Goal: Entertainment & Leisure: Consume media (video, audio)

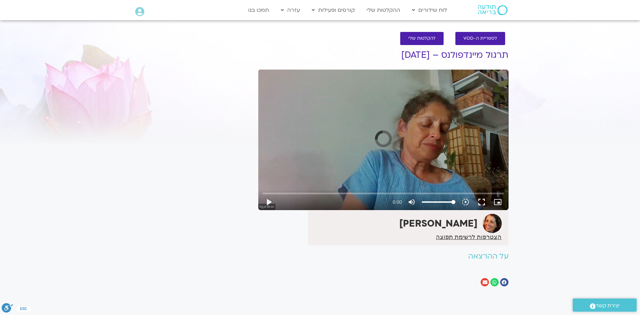
click at [336, 116] on div "Skip Ad play_arrow 0:00 volume_up Mute tune Resolution Auto slow_motion_video P…" at bounding box center [383, 140] width 250 height 140
click at [338, 136] on div "Skip Ad play_arrow 0:00:00 / 1:00:40 volume_up Mute tune Resolution Auto 720p s…" at bounding box center [383, 140] width 250 height 140
click at [263, 193] on input "Seek" at bounding box center [382, 193] width 241 height 4
click at [266, 192] on input "Seek" at bounding box center [382, 193] width 241 height 4
click at [267, 193] on input "Seek" at bounding box center [382, 193] width 241 height 4
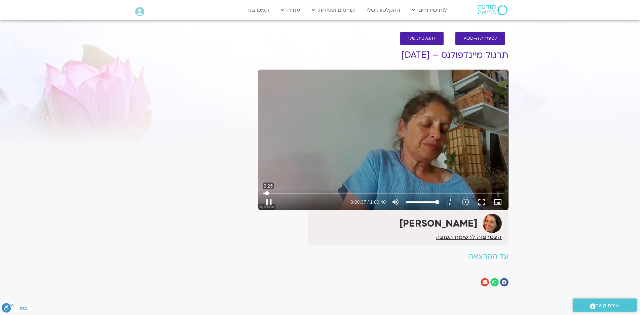
click at [266, 193] on input "Seek" at bounding box center [382, 193] width 241 height 4
click at [477, 202] on button "fullscreen" at bounding box center [481, 202] width 16 height 16
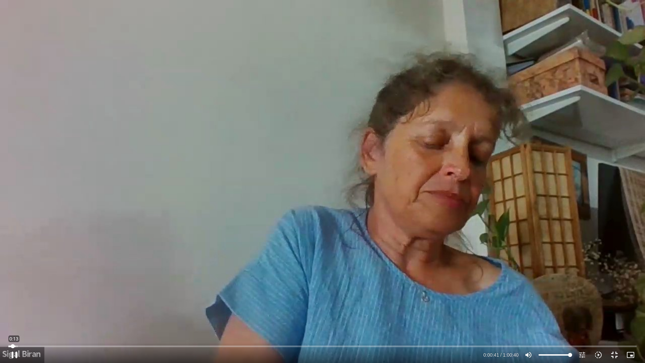
click at [13, 346] on input "Seek" at bounding box center [322, 346] width 628 height 4
click at [599, 356] on icon "slow_motion_video" at bounding box center [598, 355] width 8 height 8
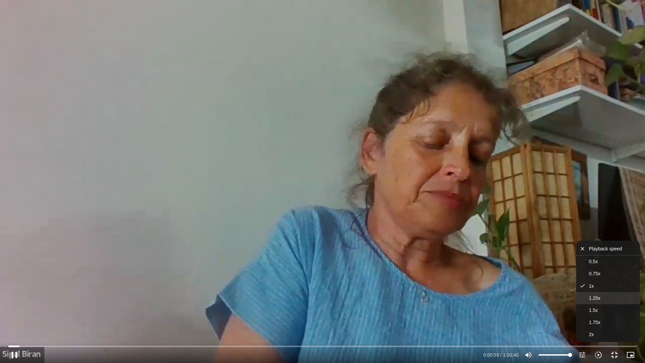
click at [596, 297] on span "1.25x" at bounding box center [594, 297] width 11 height 5
click at [592, 309] on span "1.5x" at bounding box center [593, 309] width 9 height 5
click at [478, 247] on div "Skip Ad 56:05 pause 0:01:13 / 1:00:40 volume_up Mute tune Resolution Auto 720p …" at bounding box center [322, 181] width 645 height 363
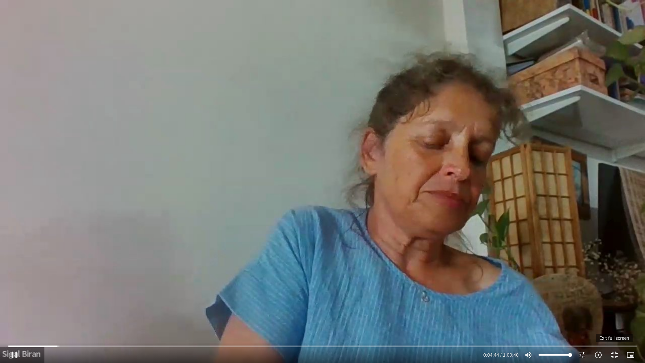
click at [615, 356] on button "fullscreen_exit" at bounding box center [615, 355] width 16 height 16
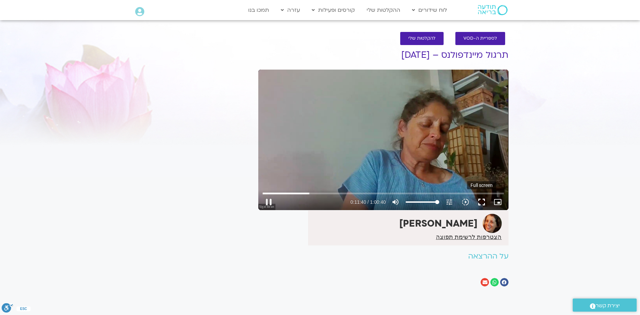
click at [481, 203] on button "fullscreen" at bounding box center [481, 202] width 16 height 16
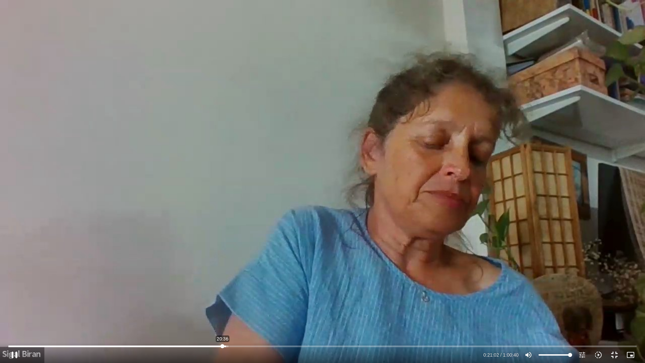
click at [222, 346] on input "Seek" at bounding box center [322, 346] width 628 height 4
click at [598, 355] on icon "slow_motion_video" at bounding box center [598, 355] width 8 height 8
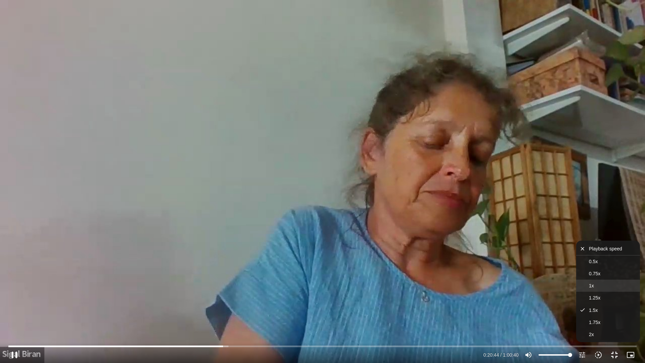
click at [593, 288] on span "1x" at bounding box center [591, 285] width 5 height 5
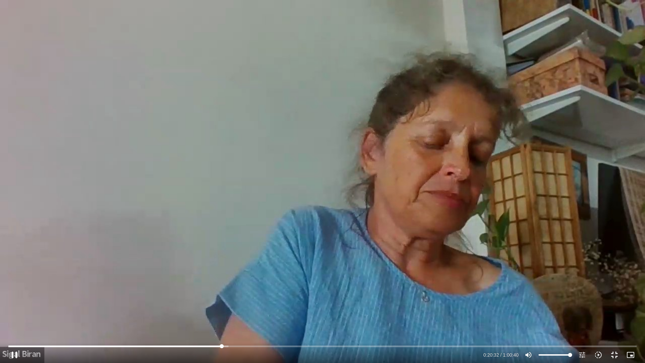
click at [222, 345] on input "Seek" at bounding box center [322, 346] width 628 height 4
click at [596, 355] on icon "slow_motion_video" at bounding box center [598, 355] width 8 height 8
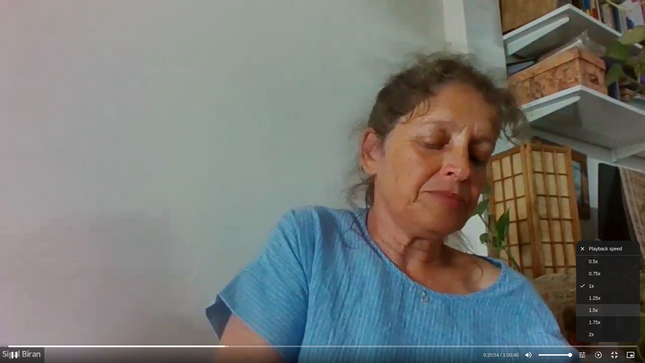
click at [592, 313] on span "1.5x" at bounding box center [593, 309] width 9 height 5
click at [497, 286] on div "Skip Ad 57:21 pause 0:20:55 / 1:00:40 volume_up Mute tune Resolution Auto 720p …" at bounding box center [322, 181] width 645 height 363
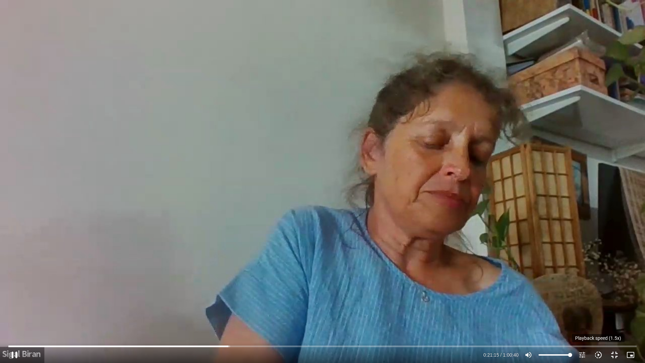
click at [598, 354] on icon "slow_motion_video" at bounding box center [598, 355] width 8 height 8
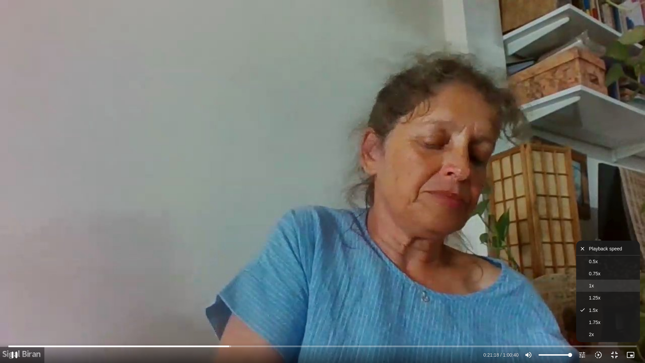
click at [589, 284] on span "1x" at bounding box center [591, 285] width 5 height 5
click at [227, 346] on input "Seek" at bounding box center [322, 346] width 628 height 4
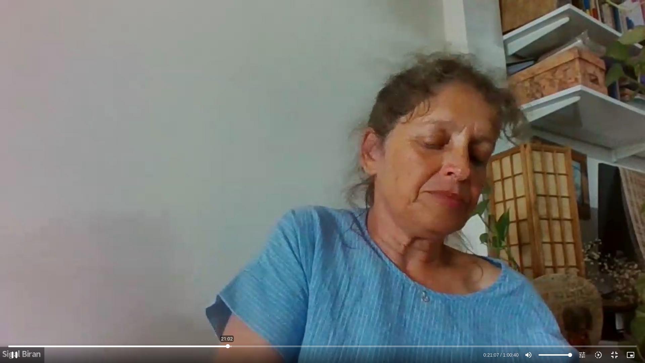
click at [227, 346] on input "Seek" at bounding box center [322, 346] width 628 height 4
click at [225, 346] on input "Seek" at bounding box center [322, 346] width 628 height 4
click at [599, 354] on icon "slow_motion_video" at bounding box center [598, 355] width 8 height 8
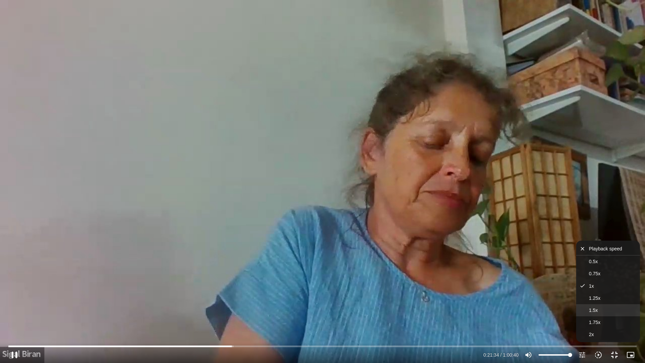
click at [592, 312] on span "1.5x" at bounding box center [593, 309] width 9 height 5
click at [472, 259] on div "Skip Ad 57:31 pause 0:21:35 / 1:00:40 volume_up Mute tune Resolution Auto 720p …" at bounding box center [322, 181] width 645 height 363
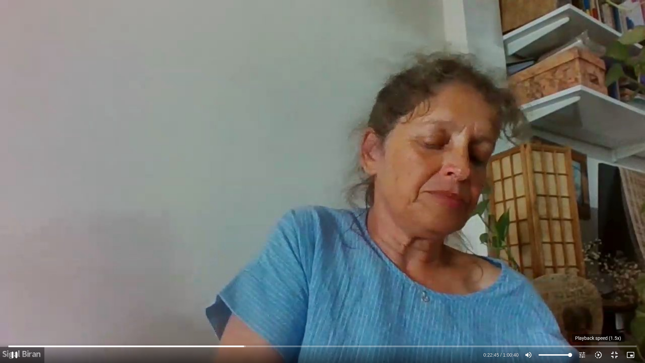
click at [596, 355] on icon "slow_motion_video" at bounding box center [598, 355] width 8 height 8
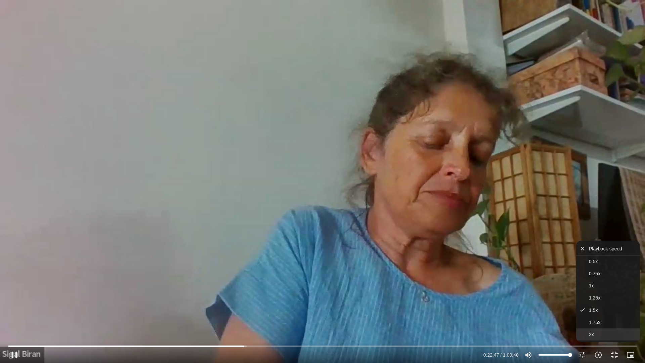
click at [589, 333] on span "2x" at bounding box center [591, 334] width 5 height 5
click at [519, 284] on div "Skip Ad 57:18 pause 0:22:50 / 1:00:40 volume_up Mute tune Resolution Auto 720p …" at bounding box center [322, 181] width 645 height 363
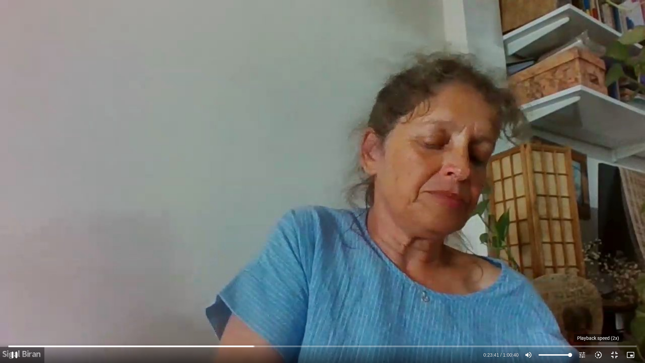
click at [598, 355] on icon "slow_motion_video" at bounding box center [598, 355] width 8 height 8
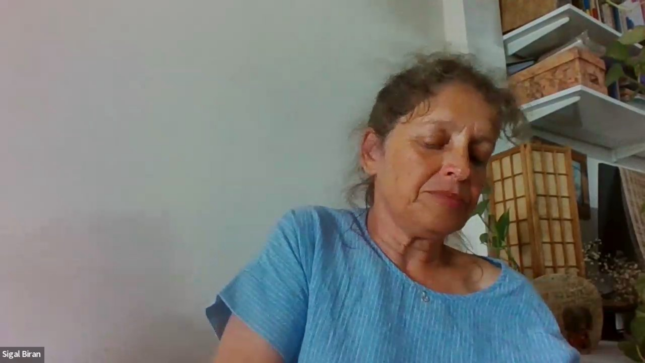
click at [589, 310] on button "1.5x" at bounding box center [608, 310] width 64 height 12
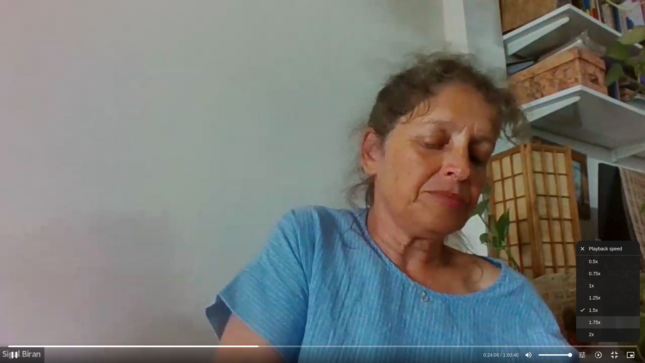
click at [591, 322] on span "1.75x" at bounding box center [594, 322] width 11 height 5
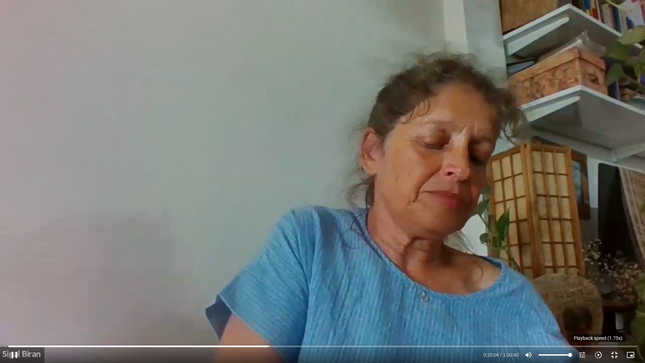
click at [598, 354] on icon "slow_motion_video" at bounding box center [598, 355] width 8 height 8
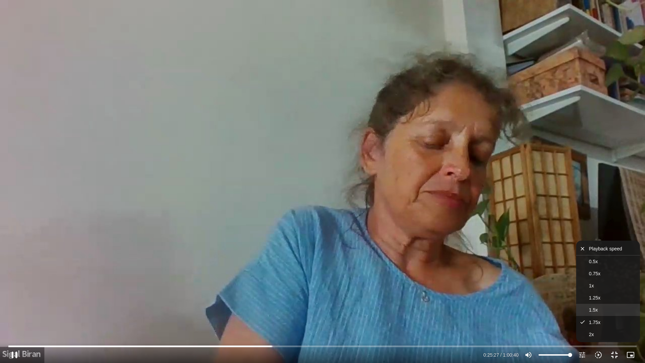
click at [596, 307] on span "1.5x" at bounding box center [593, 309] width 9 height 5
click at [491, 290] on div "Skip Ad 52:22 pause 0:25:29 / 1:00:40 volume_up Mute tune Resolution Auto 720p …" at bounding box center [322, 181] width 645 height 363
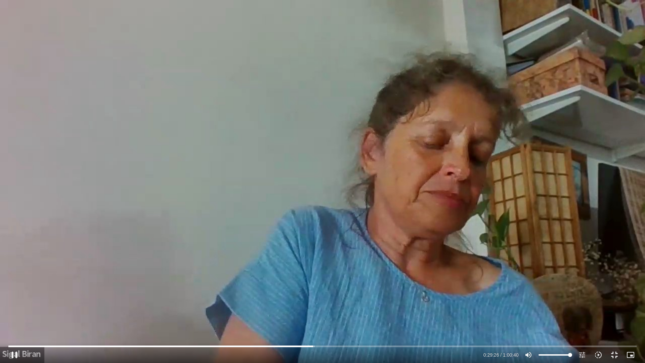
click at [553, 267] on div "Skip Ad 1:00:40 pause 0:29:26 / 1:00:40 volume_up Mute tune Resolution Auto 720…" at bounding box center [322, 181] width 645 height 363
click at [615, 356] on button "fullscreen_exit" at bounding box center [615, 355] width 16 height 16
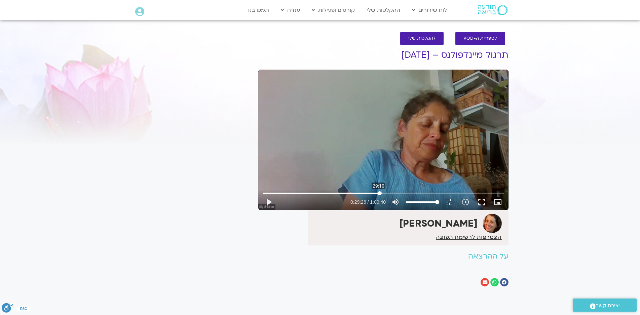
click at [378, 193] on input "Seek" at bounding box center [382, 193] width 241 height 4
click at [269, 202] on button "play_arrow" at bounding box center [268, 202] width 16 height 16
click at [378, 194] on input "Seek" at bounding box center [382, 193] width 241 height 4
click at [377, 192] on input "Seek" at bounding box center [382, 193] width 241 height 4
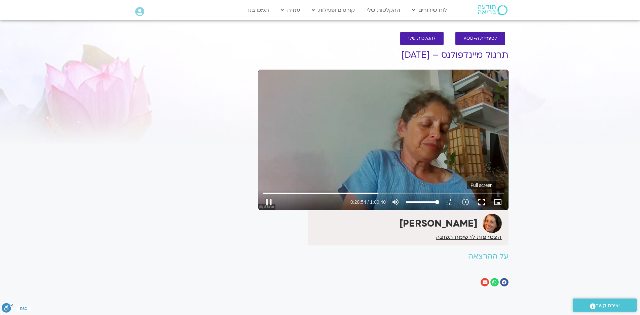
click at [480, 200] on button "fullscreen" at bounding box center [481, 202] width 16 height 16
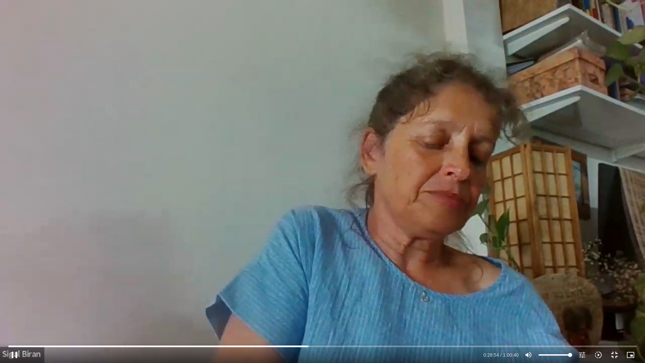
click at [516, 240] on div "Skip Ad 49:34 pause 0:28:54 / 1:00:40 volume_up Mute tune Resolution Auto 720p …" at bounding box center [322, 181] width 645 height 363
click at [516, 240] on div "Skip Ad 49:34 play_arrow 0:28:55 / 1:00:40 volume_up Mute tune Resolution Auto …" at bounding box center [322, 181] width 645 height 363
click at [598, 354] on icon "slow_motion_video" at bounding box center [598, 355] width 8 height 8
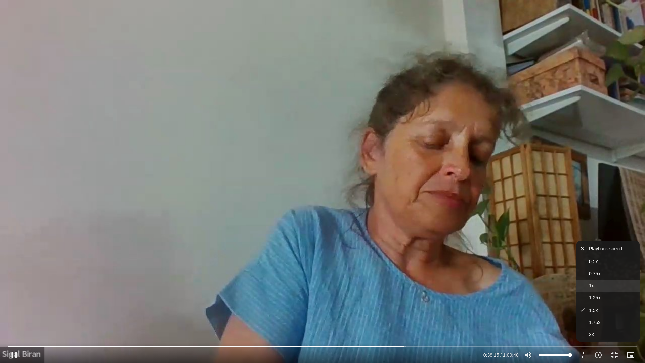
click at [590, 282] on button "1x" at bounding box center [608, 286] width 64 height 12
click at [533, 294] on div "Skip Ad 46:15 pause 0:38:17 / 1:00:40 volume_up Mute tune Resolution Auto 720p …" at bounding box center [322, 181] width 645 height 363
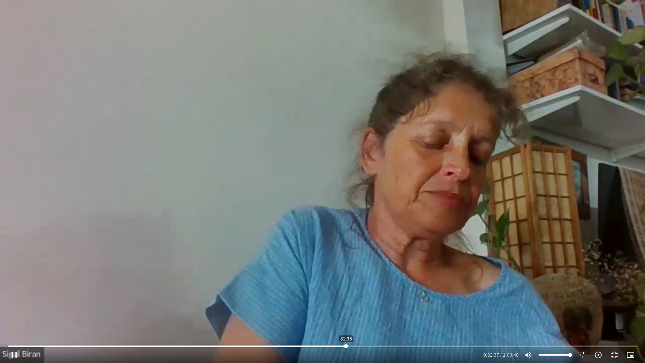
click at [346, 347] on input "Seek" at bounding box center [322, 346] width 628 height 4
click at [329, 345] on input "Seek" at bounding box center [322, 346] width 628 height 4
click at [320, 344] on input "Seek" at bounding box center [322, 346] width 628 height 4
click at [371, 315] on div "Skip Ad 30:03 pause 0:30:06 / 1:00:40 volume_up Mute tune Resolution Auto 720p …" at bounding box center [322, 181] width 645 height 363
click at [352, 154] on div "Skip Ad 30:03 play_arrow 0:30:06 / 1:00:40 volume_up Mute tune Resolution Auto …" at bounding box center [322, 181] width 645 height 363
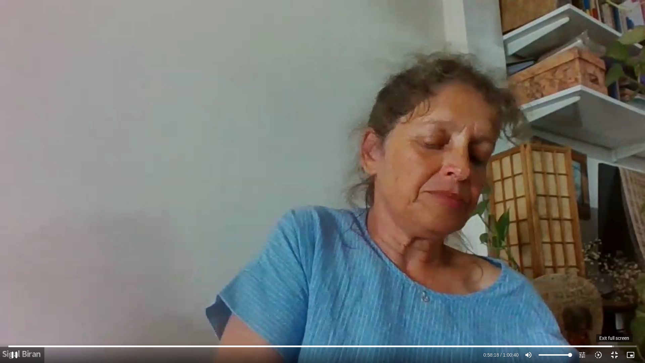
click at [613, 350] on button "fullscreen_exit" at bounding box center [615, 355] width 16 height 16
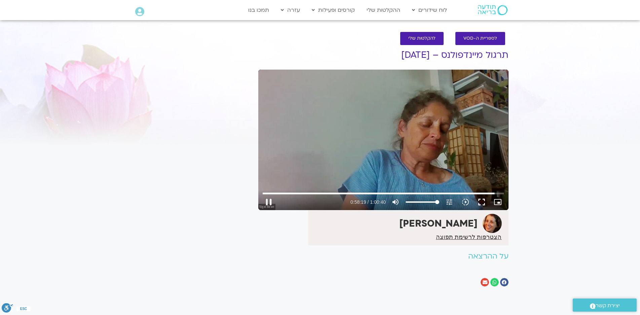
drag, startPoint x: 493, startPoint y: 159, endPoint x: 498, endPoint y: 154, distance: 7.6
click at [495, 157] on div "Skip Ad 58:34 pause 0:58:19 / 1:00:40 volume_up Mute tune Resolution Auto 720p …" at bounding box center [383, 140] width 250 height 140
type input "3499.733128"
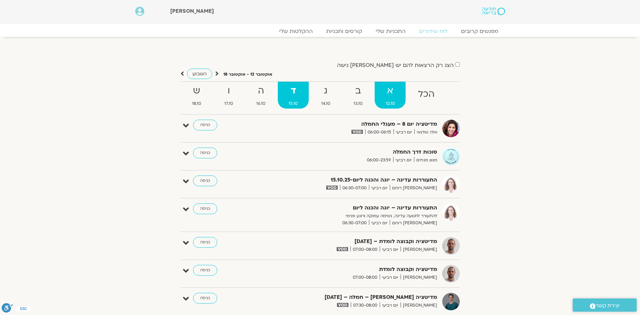
click at [386, 91] on strong "א" at bounding box center [389, 90] width 31 height 15
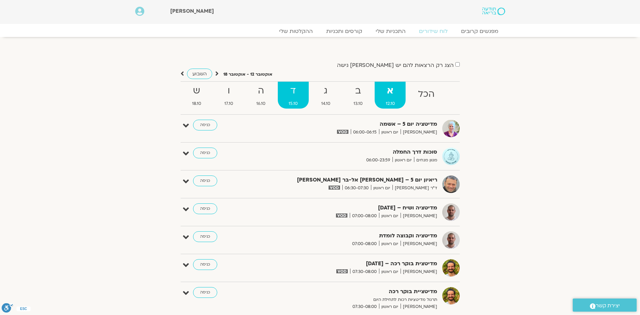
click at [289, 90] on strong "ד" at bounding box center [293, 90] width 31 height 15
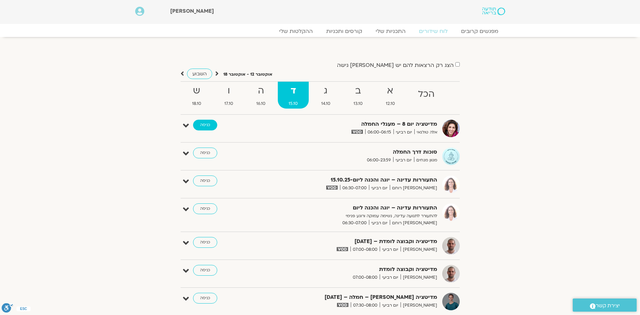
click at [202, 123] on link "כניסה" at bounding box center [205, 125] width 24 height 11
click at [205, 151] on link "כניסה" at bounding box center [205, 153] width 24 height 11
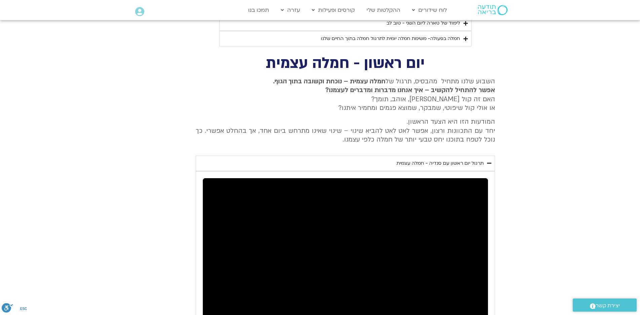
scroll to position [2319, 0]
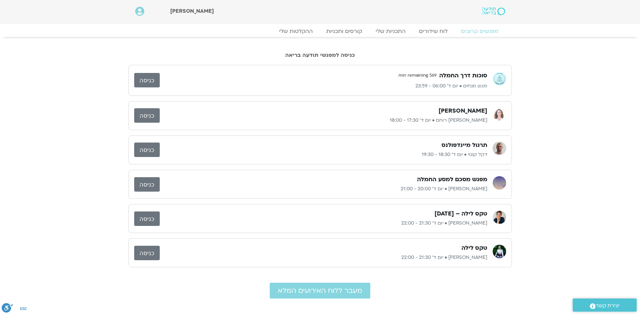
click at [147, 112] on link "כניסה" at bounding box center [147, 115] width 26 height 14
